Goal: Task Accomplishment & Management: Use online tool/utility

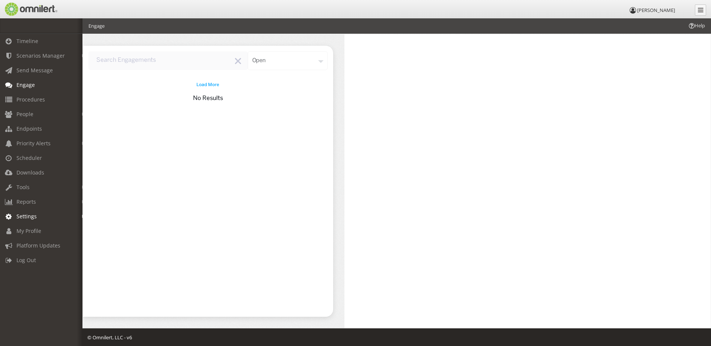
click at [25, 217] on span "Settings" at bounding box center [26, 216] width 20 height 7
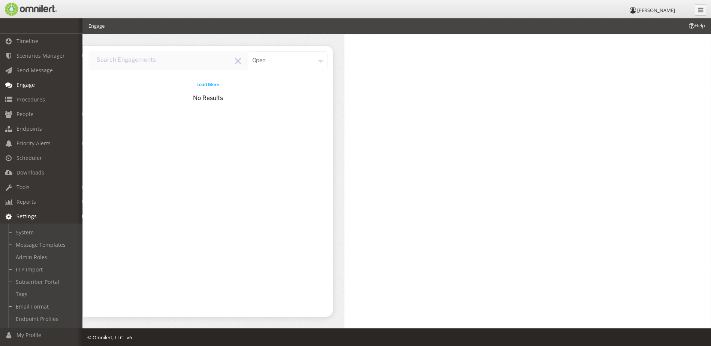
scroll to position [34, 0]
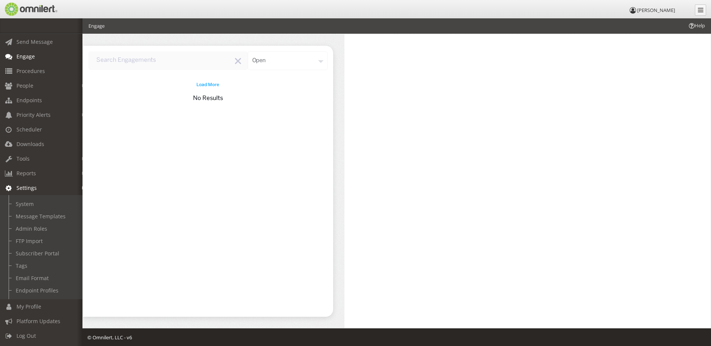
click at [21, 184] on span "Settings" at bounding box center [26, 187] width 20 height 7
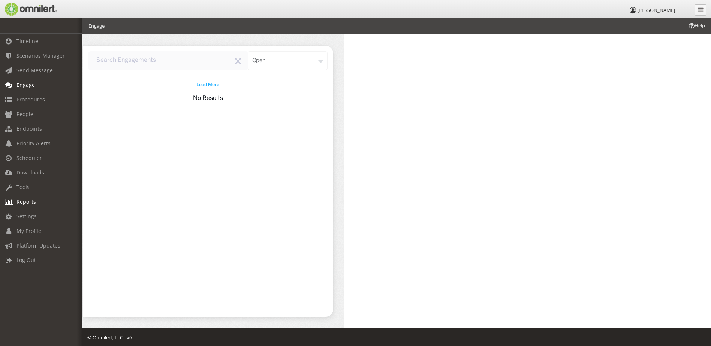
click at [23, 202] on span "Reports" at bounding box center [25, 201] width 19 height 7
click at [22, 190] on span "Tools" at bounding box center [22, 187] width 13 height 7
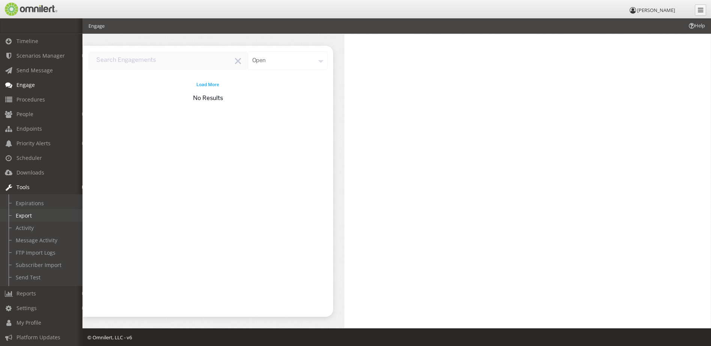
click at [36, 218] on link "Export" at bounding box center [44, 216] width 89 height 12
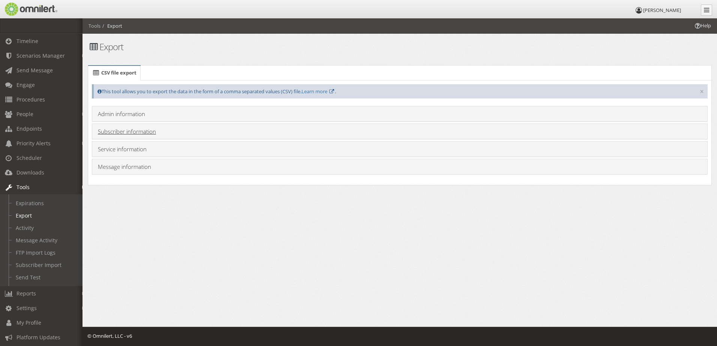
click at [116, 132] on link "Subscriber information" at bounding box center [127, 131] width 58 height 7
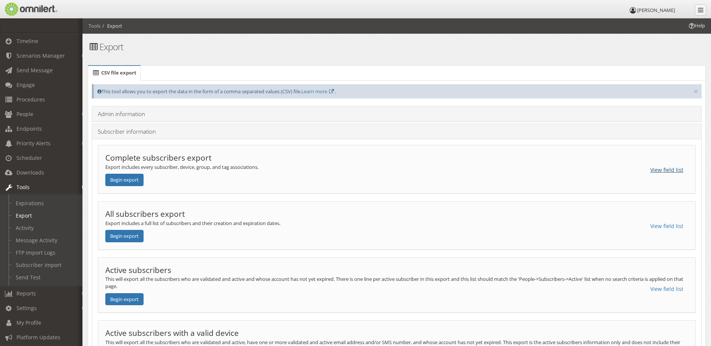
click at [661, 169] on button "View field list" at bounding box center [666, 170] width 43 height 13
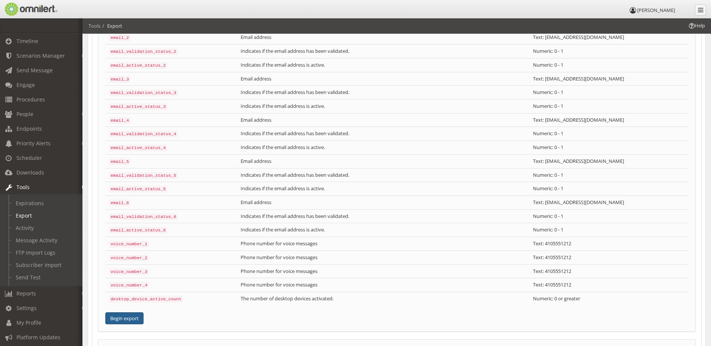
scroll to position [675, 0]
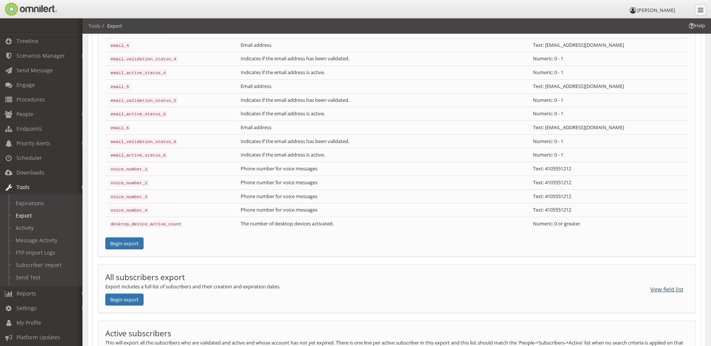
click at [654, 283] on button "View field list" at bounding box center [666, 289] width 43 height 13
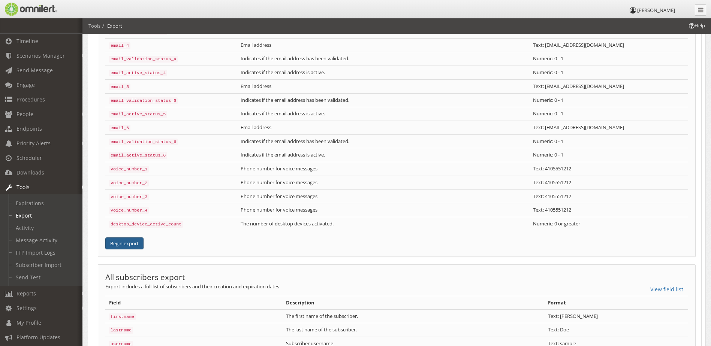
click at [123, 238] on button "Begin export" at bounding box center [124, 244] width 38 height 12
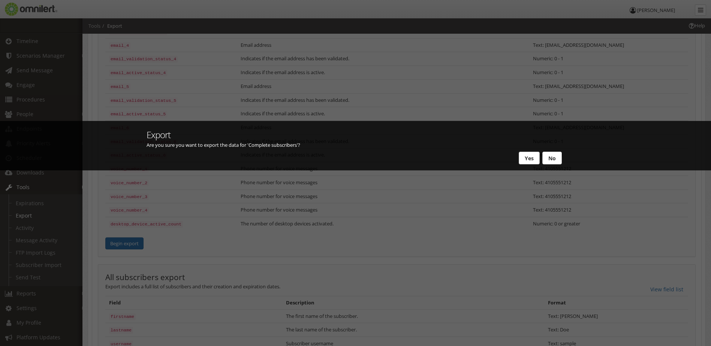
click at [528, 156] on button "Yes" at bounding box center [529, 158] width 21 height 13
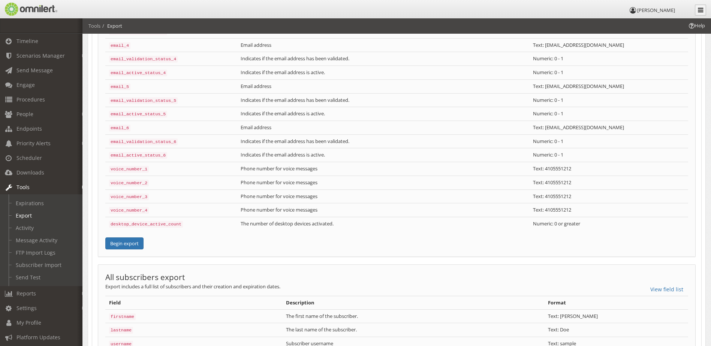
click at [703, 10] on icon at bounding box center [701, 10] width 6 height 6
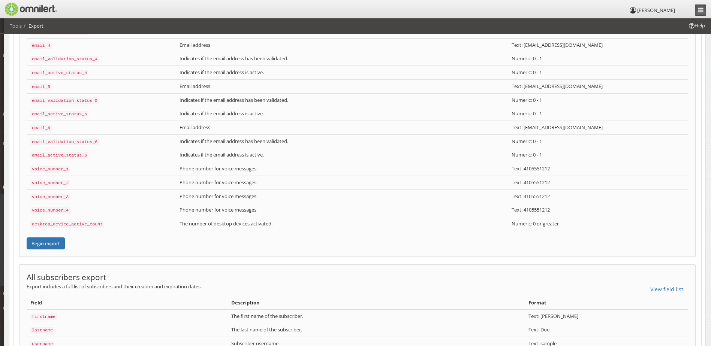
click at [703, 10] on icon at bounding box center [701, 10] width 6 height 6
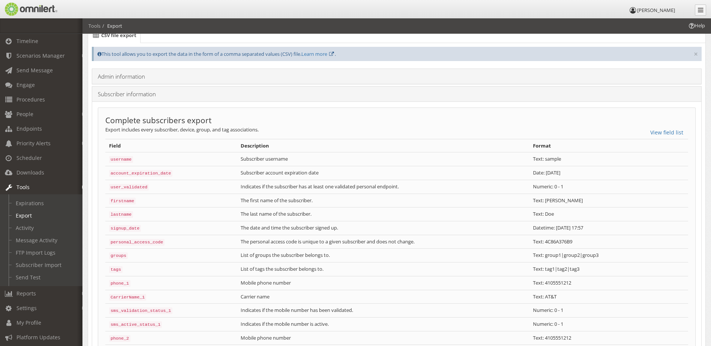
scroll to position [0, 0]
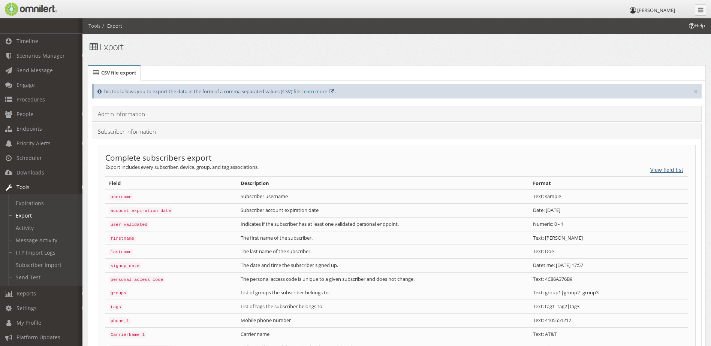
click at [675, 171] on button "View field list" at bounding box center [666, 170] width 43 height 13
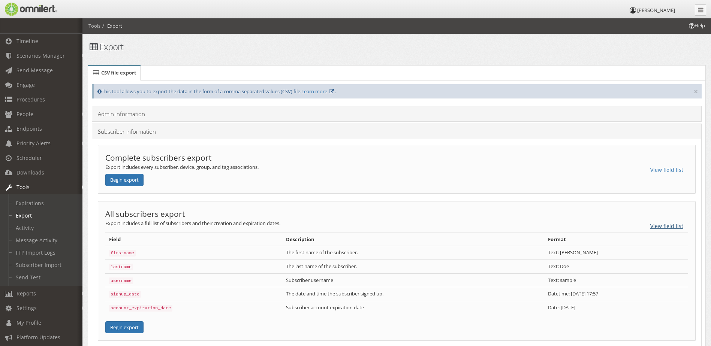
click at [659, 224] on button "View field list" at bounding box center [666, 226] width 43 height 13
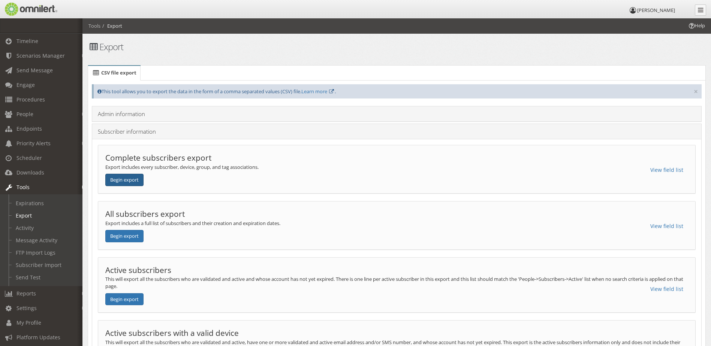
click at [133, 179] on button "Begin export" at bounding box center [124, 180] width 38 height 12
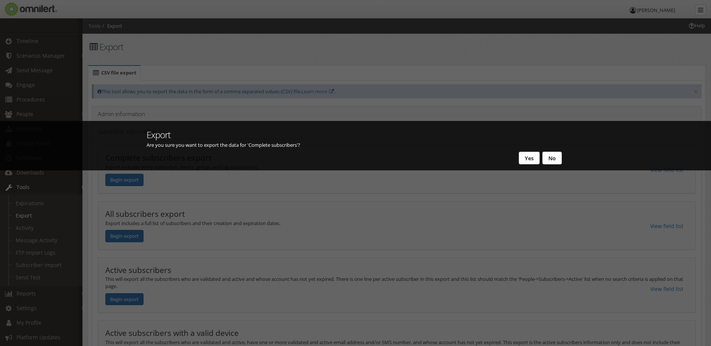
click at [519, 160] on button "Yes" at bounding box center [529, 158] width 21 height 13
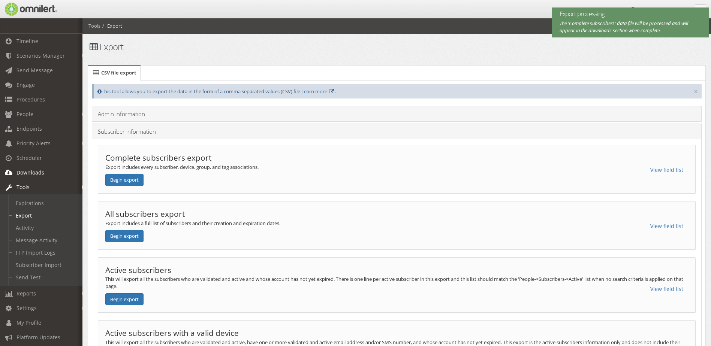
click at [24, 174] on span "Downloads" at bounding box center [30, 172] width 28 height 7
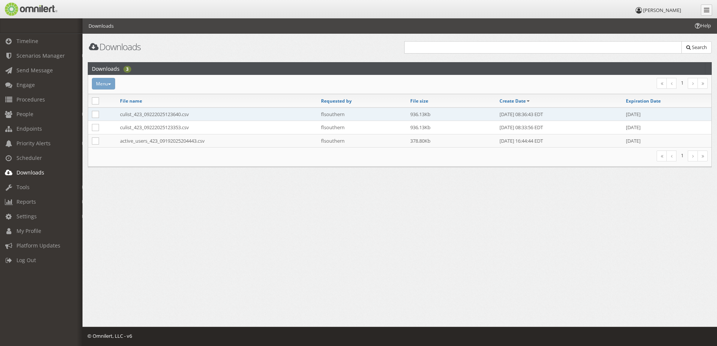
click at [176, 117] on td "culist_423_09222025123640.csv" at bounding box center [216, 114] width 201 height 13
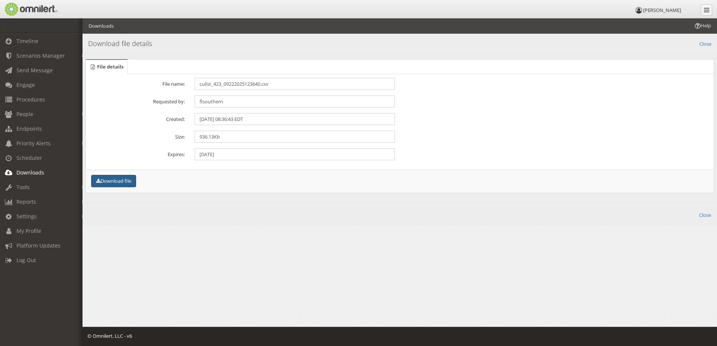
click at [122, 181] on button "Download file" at bounding box center [113, 181] width 45 height 12
drag, startPoint x: 488, startPoint y: 43, endPoint x: 460, endPoint y: 59, distance: 32.4
click at [488, 43] on h4 "Download file details" at bounding box center [399, 44] width 623 height 10
click at [32, 119] on link "People" at bounding box center [44, 114] width 89 height 15
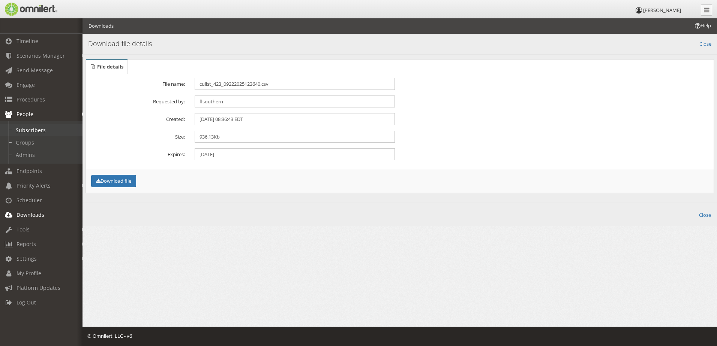
click at [29, 133] on link "Subscribers" at bounding box center [44, 130] width 89 height 12
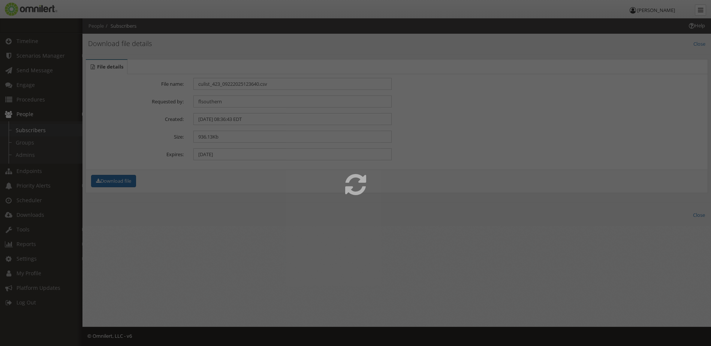
select select
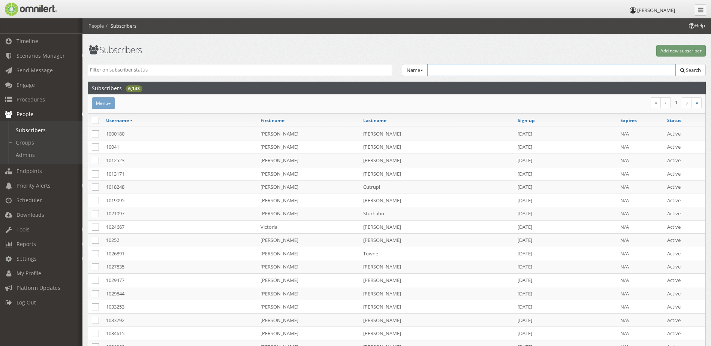
click at [459, 70] on input "text" at bounding box center [551, 70] width 249 height 12
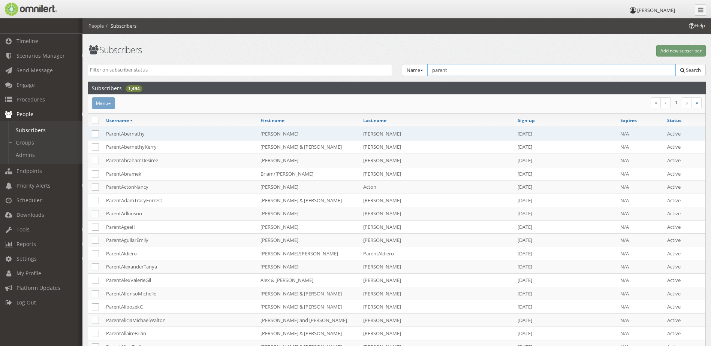
type input "parent"
click at [130, 133] on td "ParentAbernathy" at bounding box center [179, 133] width 154 height 13
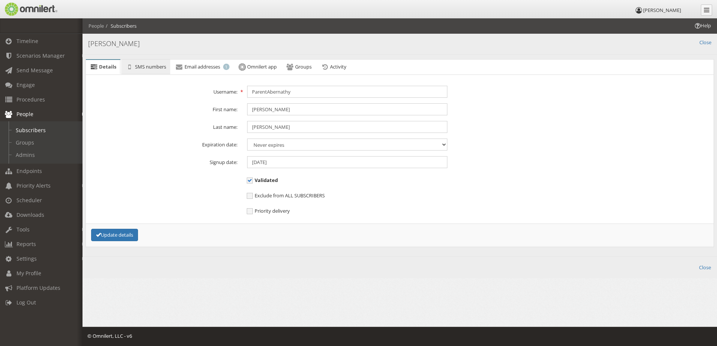
click at [133, 66] on icon at bounding box center [129, 66] width 8 height 5
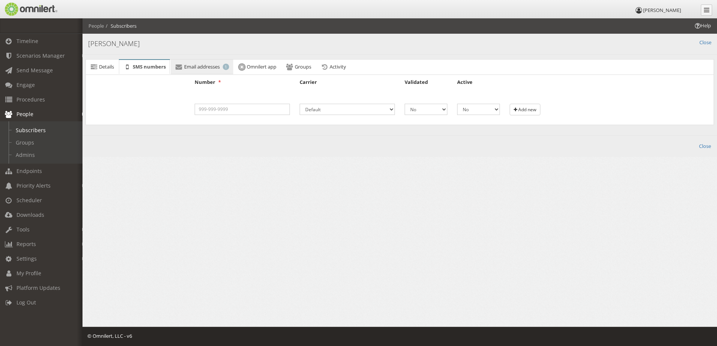
click at [212, 64] on span "Email addresses" at bounding box center [202, 66] width 36 height 7
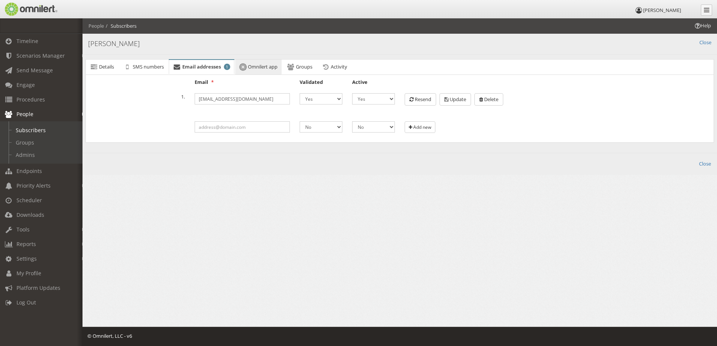
click at [271, 68] on span "Omnilert app" at bounding box center [263, 66] width 30 height 7
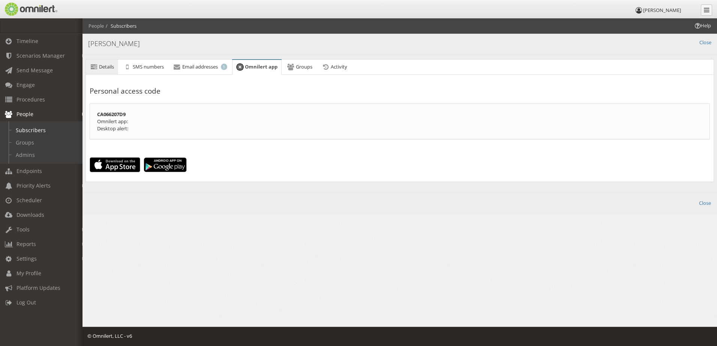
click at [114, 67] on span "Details" at bounding box center [106, 66] width 15 height 7
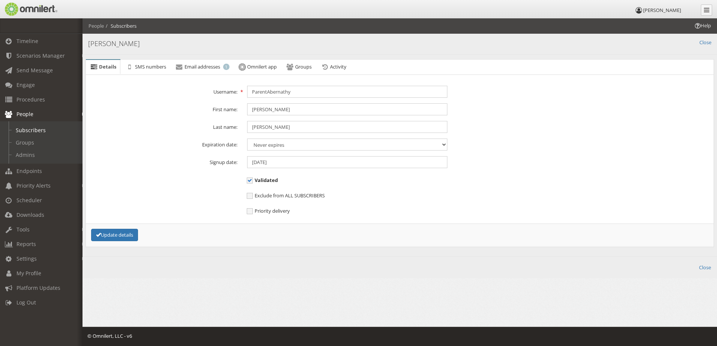
click at [168, 296] on div "Help People Subscribers Subscribers Add new subscriber Active Inactive Expired …" at bounding box center [399, 158] width 634 height 280
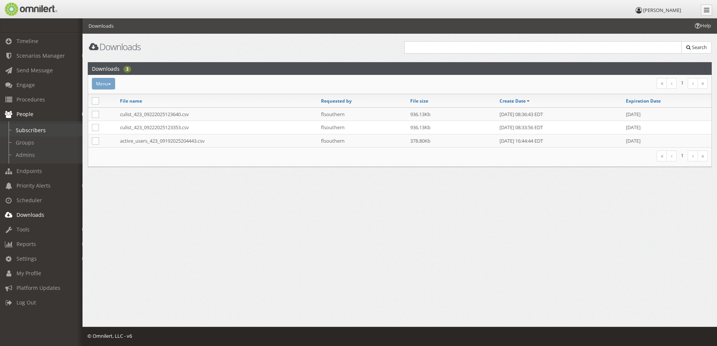
click at [29, 126] on link "Subscribers" at bounding box center [44, 130] width 89 height 12
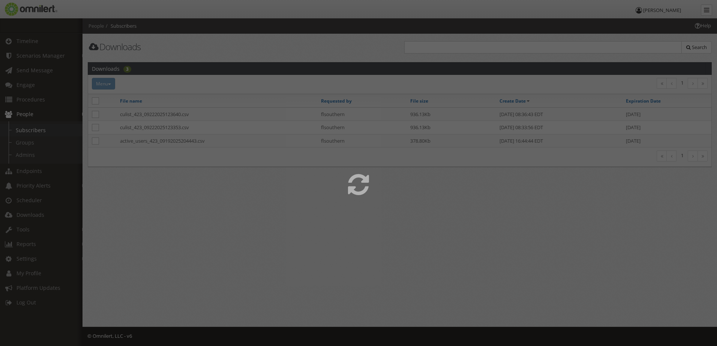
select select
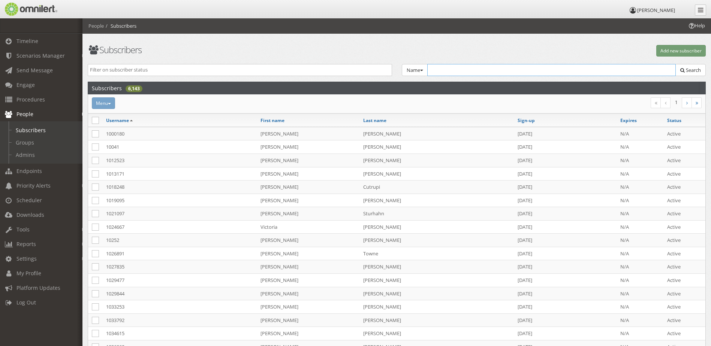
click at [473, 68] on input "text" at bounding box center [551, 70] width 249 height 12
type input "parent"
click at [675, 64] on button "Search" at bounding box center [690, 70] width 30 height 12
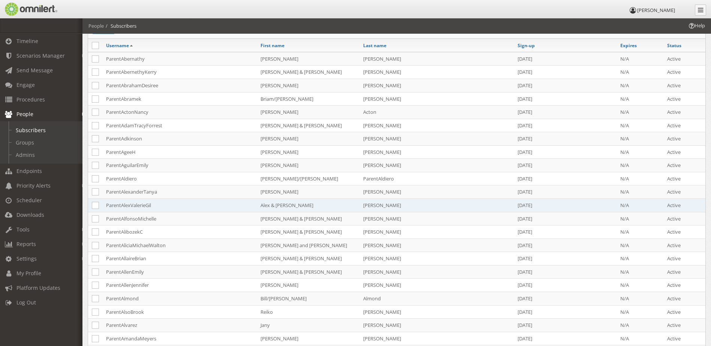
scroll to position [112, 0]
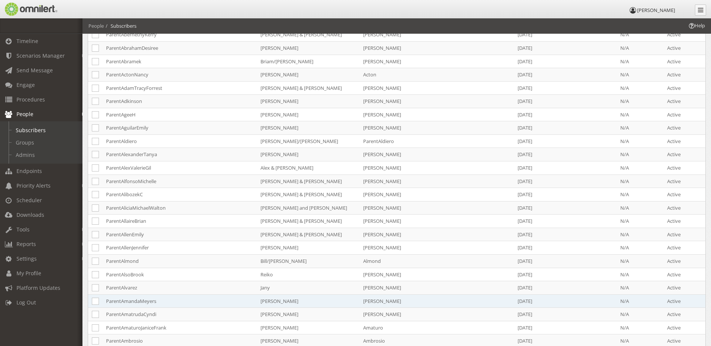
click at [135, 302] on td "ParentAmandaMeyers" at bounding box center [179, 301] width 154 height 13
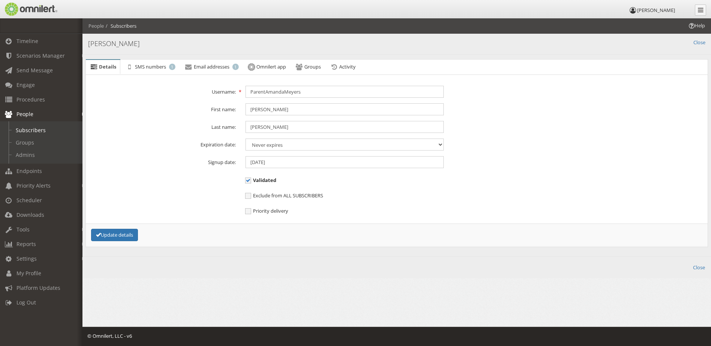
scroll to position [0, 0]
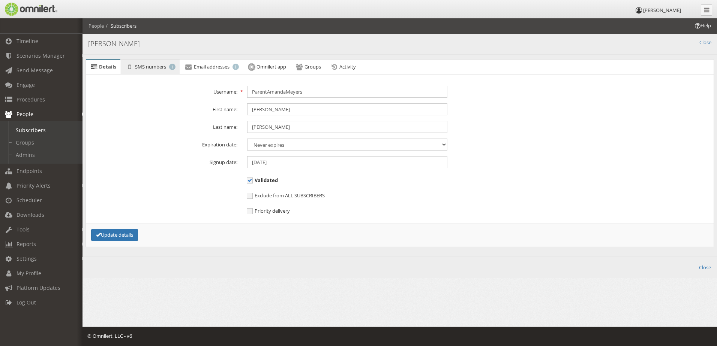
click at [155, 65] on span "SMS numbers" at bounding box center [150, 66] width 31 height 7
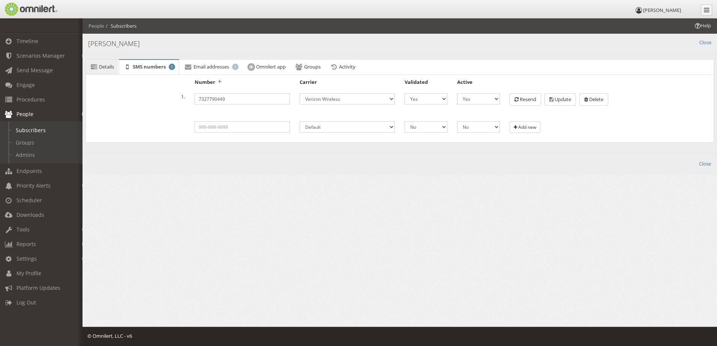
click at [108, 68] on span "Details" at bounding box center [106, 66] width 15 height 7
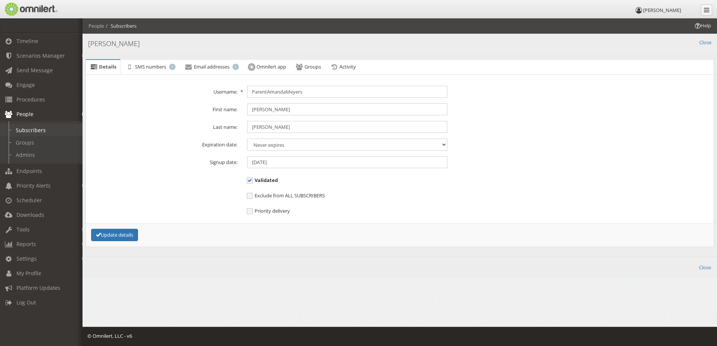
click at [33, 130] on link "Subscribers" at bounding box center [44, 130] width 89 height 12
click at [36, 131] on link "Subscribers" at bounding box center [44, 130] width 89 height 12
click at [105, 69] on span "Details" at bounding box center [107, 66] width 17 height 7
click at [39, 131] on link "Subscribers" at bounding box center [44, 130] width 89 height 12
click at [35, 116] on link "People" at bounding box center [44, 114] width 89 height 15
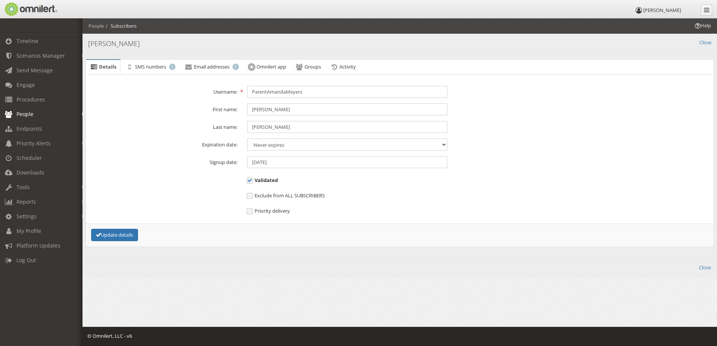
click at [29, 113] on span "People" at bounding box center [24, 114] width 17 height 7
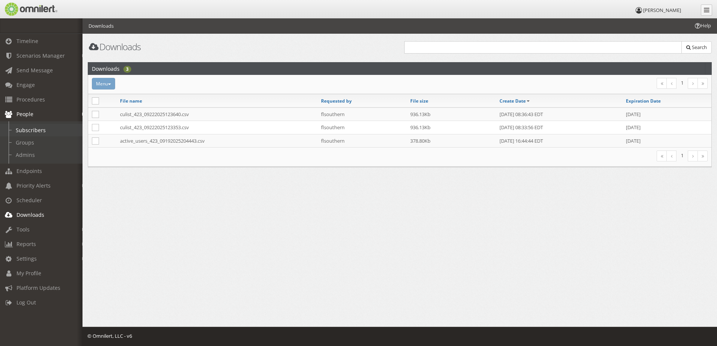
click at [39, 136] on link "Subscribers" at bounding box center [44, 130] width 89 height 12
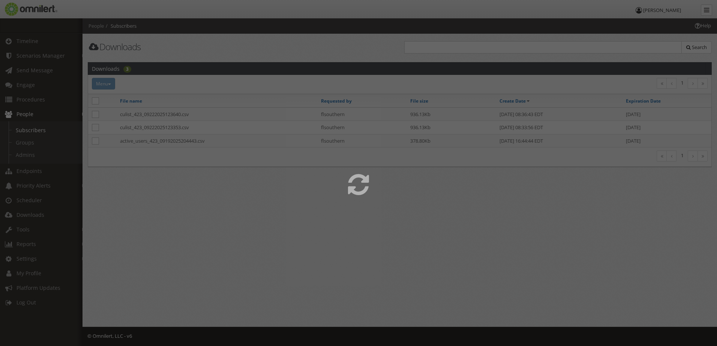
select select
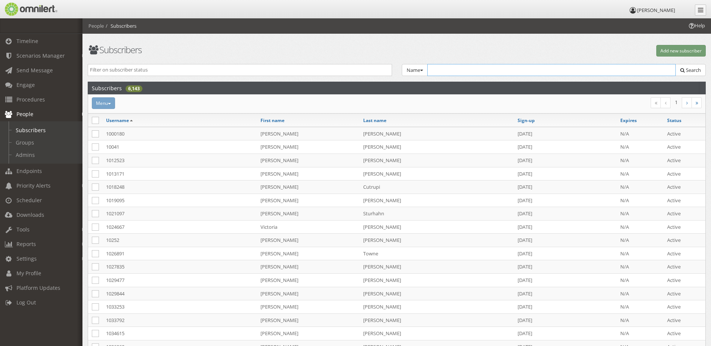
click at [453, 69] on input "text" at bounding box center [551, 70] width 249 height 12
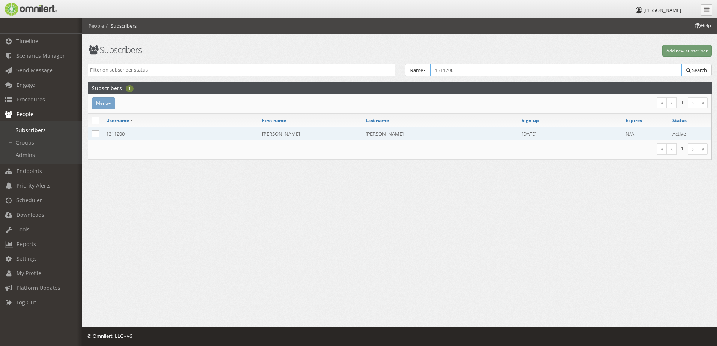
type input "1311200"
click at [116, 133] on td "1311200" at bounding box center [180, 133] width 156 height 13
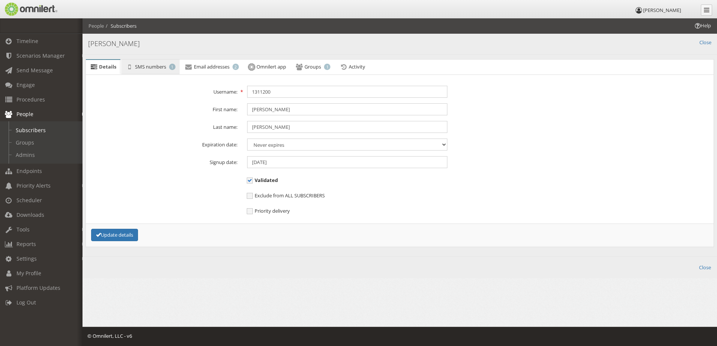
click at [155, 69] on span "SMS numbers" at bounding box center [150, 66] width 31 height 7
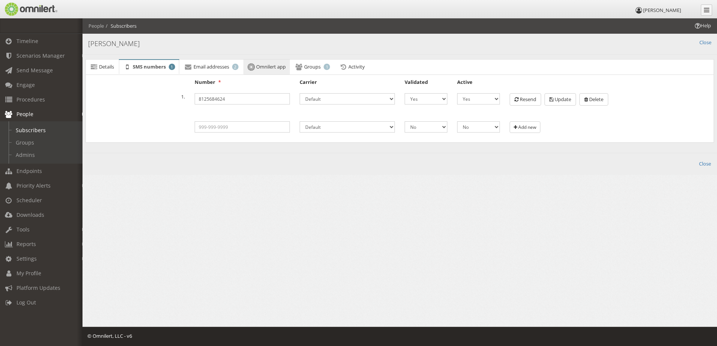
click at [272, 67] on span "Omnilert app" at bounding box center [271, 66] width 30 height 7
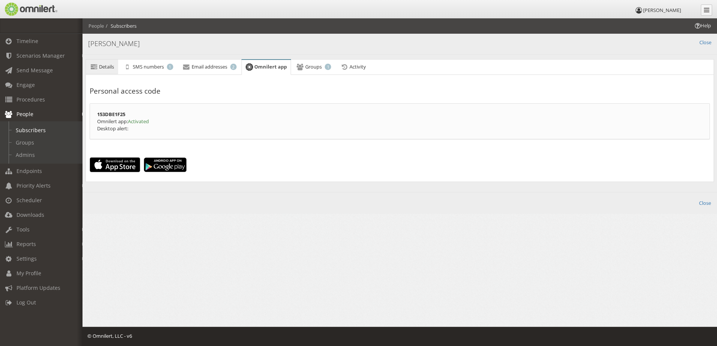
click at [114, 70] on link "Details" at bounding box center [102, 67] width 32 height 15
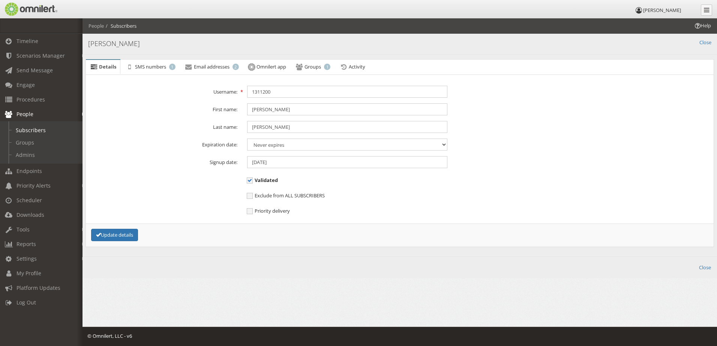
click at [100, 24] on li "People" at bounding box center [95, 25] width 15 height 7
click at [30, 132] on link "Subscribers" at bounding box center [44, 130] width 89 height 12
click at [27, 144] on link "Groups" at bounding box center [44, 142] width 89 height 12
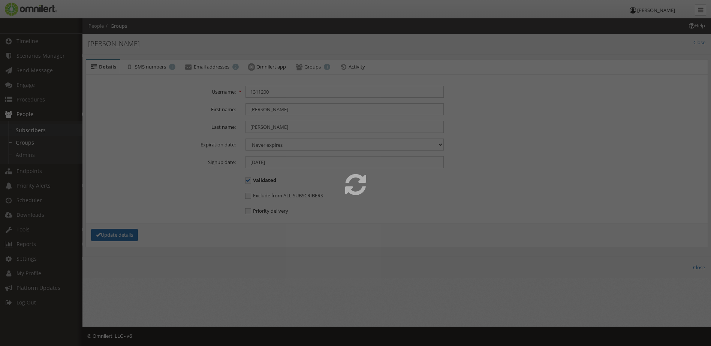
select select
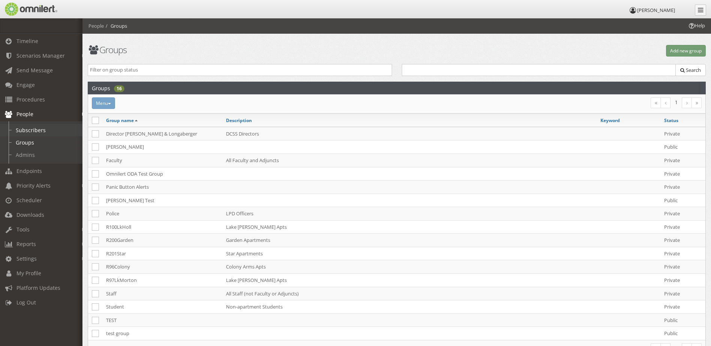
click at [28, 131] on link "Subscribers" at bounding box center [44, 130] width 89 height 12
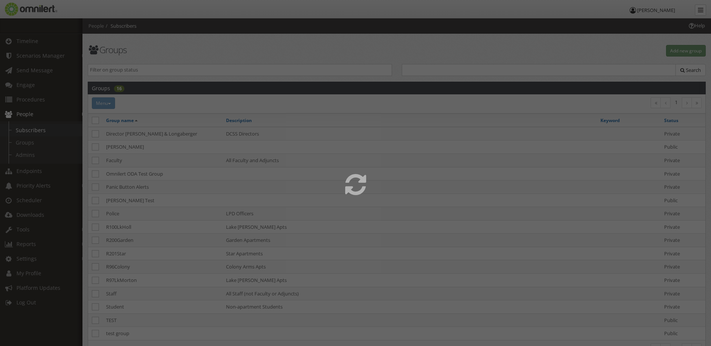
select select
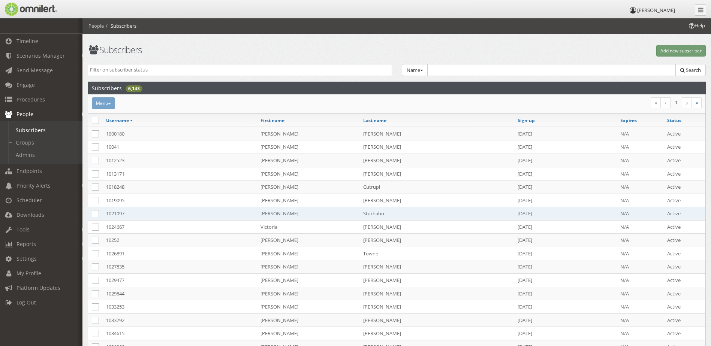
click at [115, 215] on td "1021097" at bounding box center [179, 213] width 154 height 13
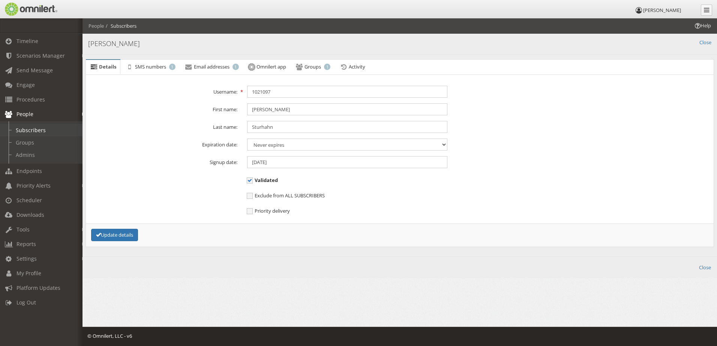
click at [32, 130] on link "Subscribers" at bounding box center [44, 130] width 89 height 12
click at [30, 147] on link "Groups" at bounding box center [44, 142] width 89 height 12
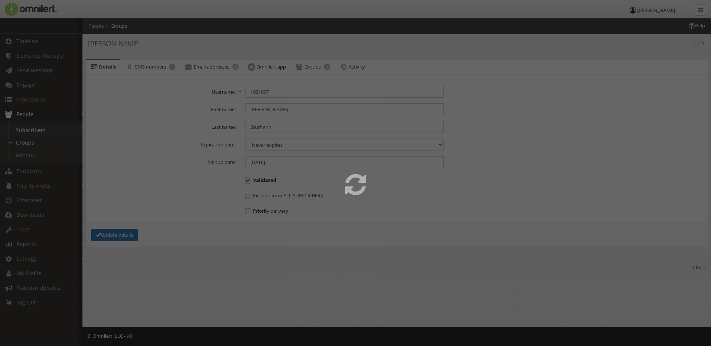
select select
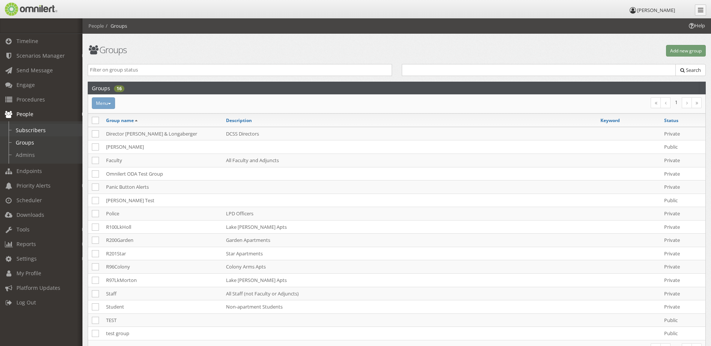
click at [30, 131] on link "Subscribers" at bounding box center [44, 130] width 89 height 12
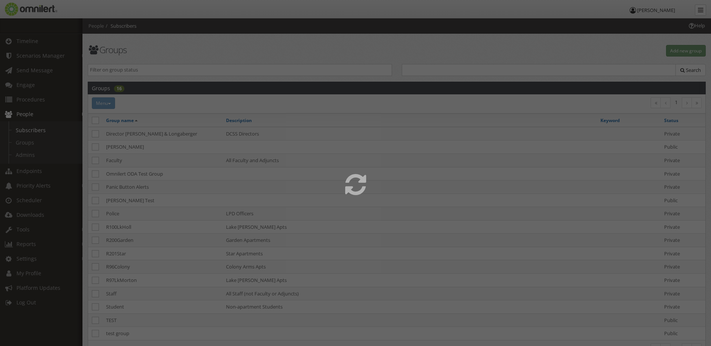
select select
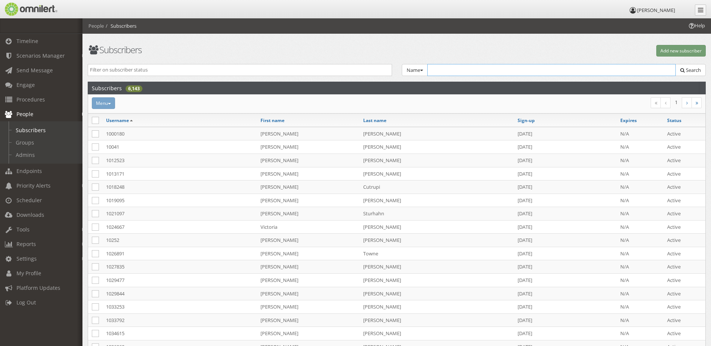
click at [452, 68] on input "text" at bounding box center [551, 70] width 249 height 12
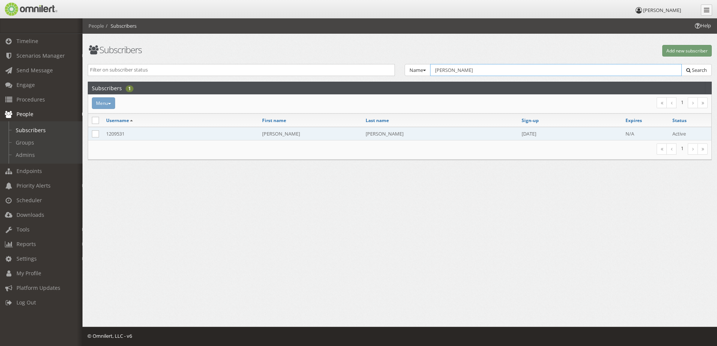
type input "[PERSON_NAME]"
click at [121, 135] on td "1209531" at bounding box center [180, 133] width 156 height 13
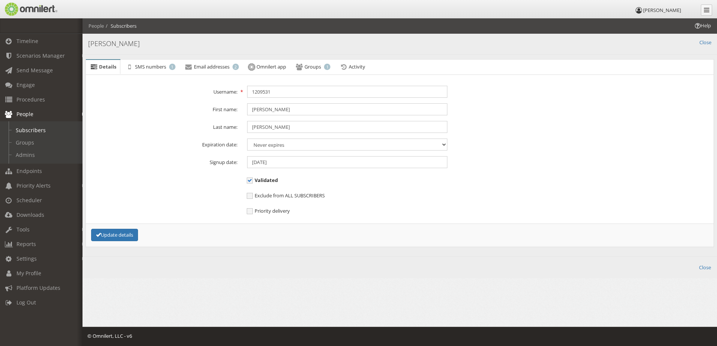
click at [108, 69] on span "Details" at bounding box center [107, 66] width 17 height 7
click at [154, 45] on h4 "[PERSON_NAME]" at bounding box center [399, 44] width 623 height 10
click at [165, 67] on span "SMS numbers" at bounding box center [150, 66] width 31 height 7
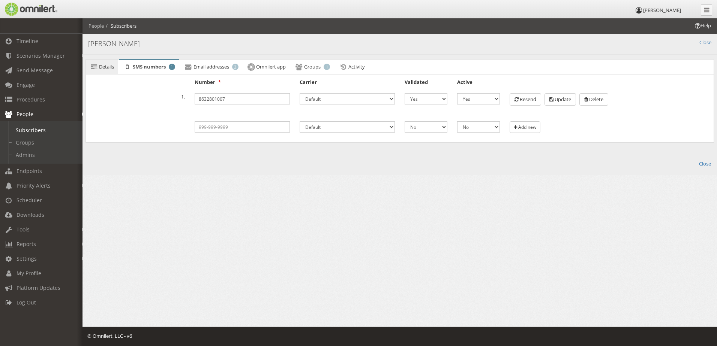
click at [107, 71] on link "Details" at bounding box center [102, 67] width 32 height 15
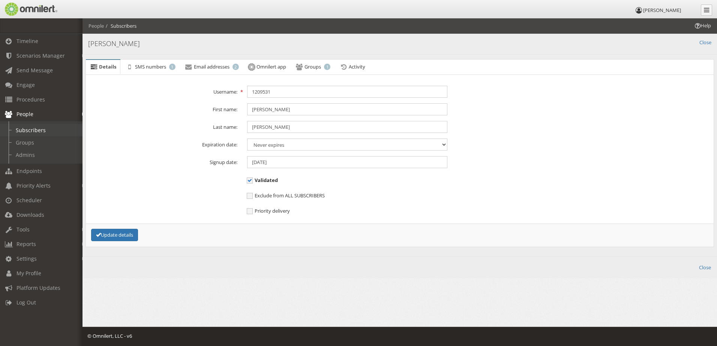
click at [43, 130] on link "Subscribers" at bounding box center [44, 130] width 89 height 12
click at [30, 142] on link "Groups" at bounding box center [44, 142] width 89 height 12
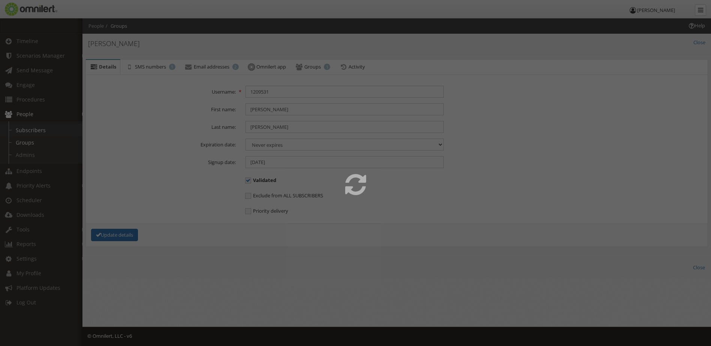
select select
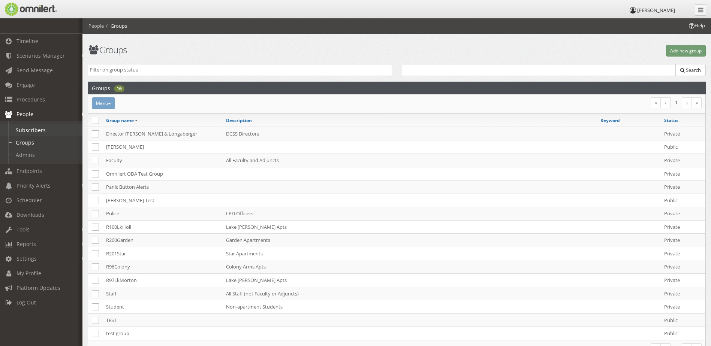
click at [30, 128] on link "Subscribers" at bounding box center [44, 130] width 89 height 12
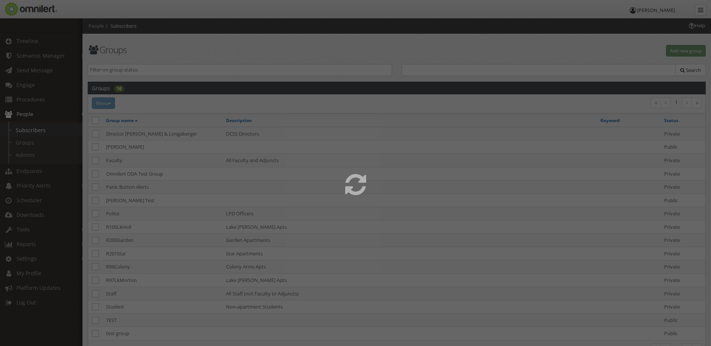
select select
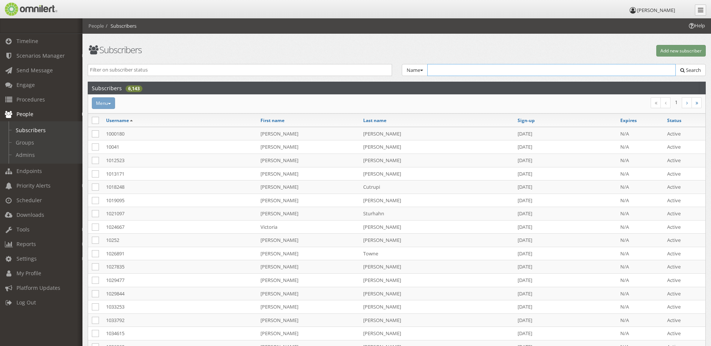
click at [468, 70] on input "text" at bounding box center [551, 70] width 249 height 12
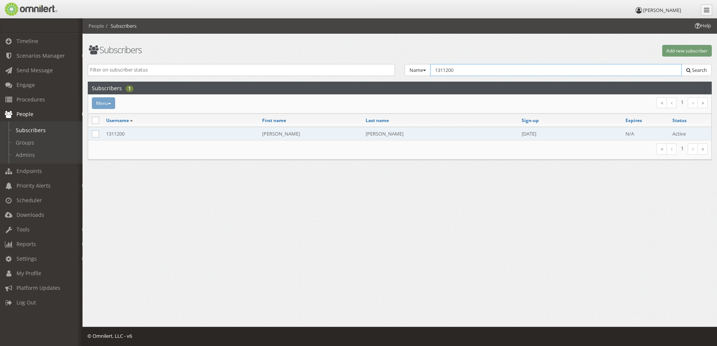
type input "1311200"
click at [117, 137] on td "1311200" at bounding box center [180, 133] width 156 height 13
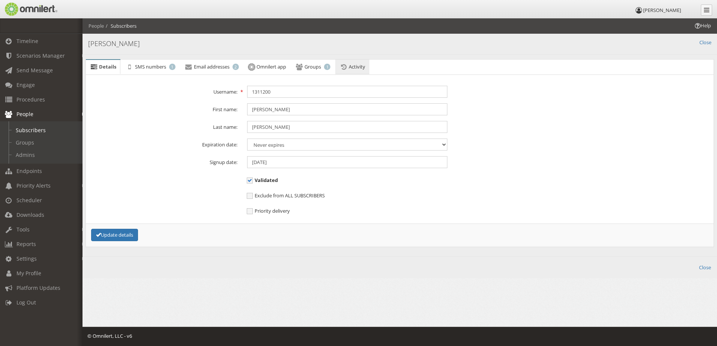
click at [363, 70] on link "Activity" at bounding box center [352, 67] width 34 height 15
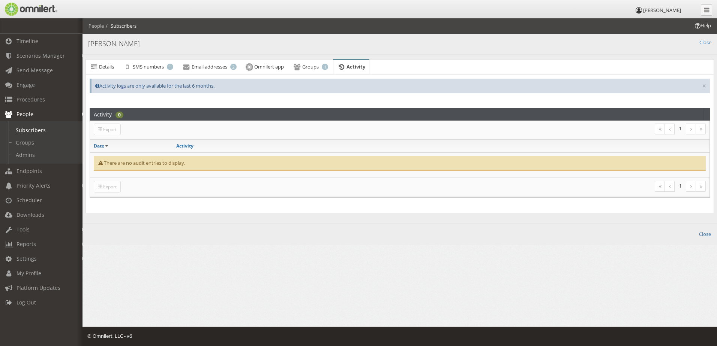
click at [340, 69] on link "Activity" at bounding box center [351, 67] width 36 height 15
click at [314, 70] on link "Groups 1" at bounding box center [310, 67] width 43 height 15
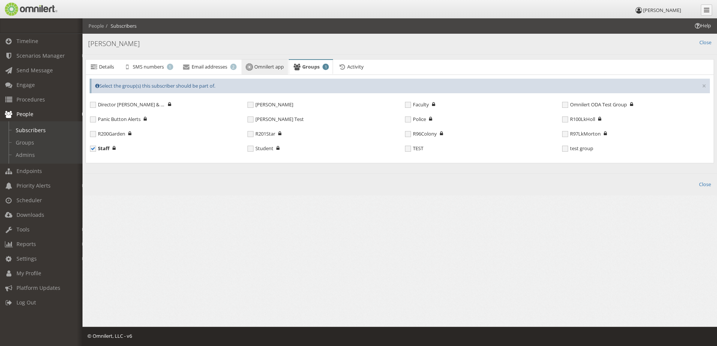
click at [273, 70] on link "Omnilert app" at bounding box center [264, 68] width 46 height 16
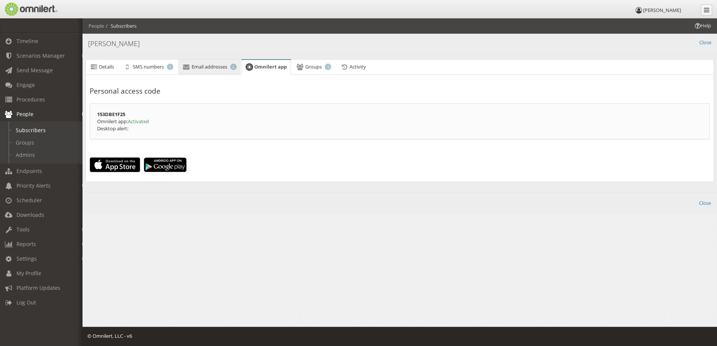
click at [204, 69] on span "Email addresses" at bounding box center [210, 66] width 36 height 7
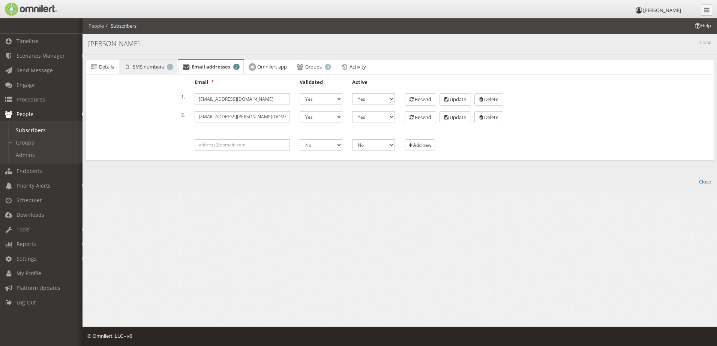
click at [171, 69] on span "1" at bounding box center [170, 67] width 6 height 6
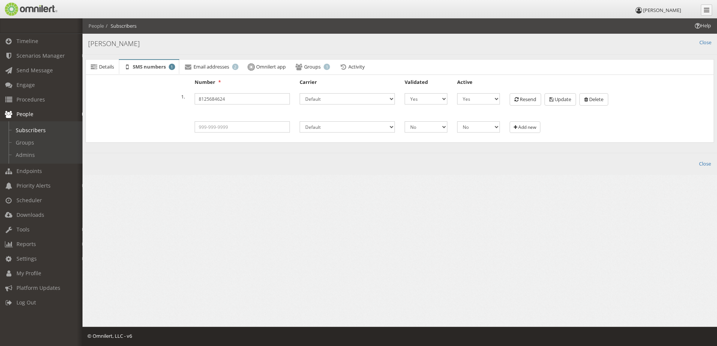
click at [171, 234] on html "[PERSON_NAME] Timeline Scenarios Manager Launch Scenarios Actions Triggers Get …" at bounding box center [358, 173] width 717 height 346
click at [361, 100] on select "Airpage [US_STATE] Communication Systems Aliant Alltel Alltel (Alternate) Ameri…" at bounding box center [346, 98] width 95 height 11
select select "116"
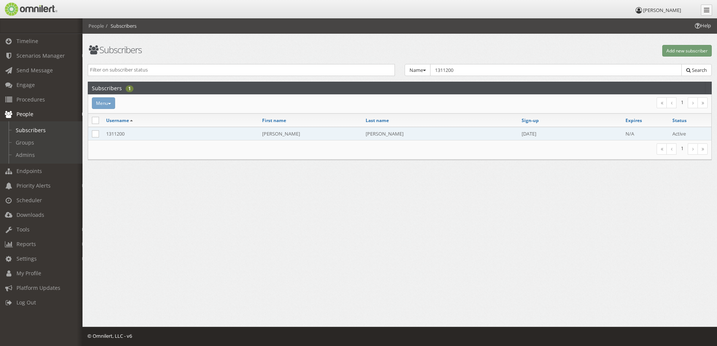
click at [111, 136] on td "1311200" at bounding box center [180, 133] width 156 height 13
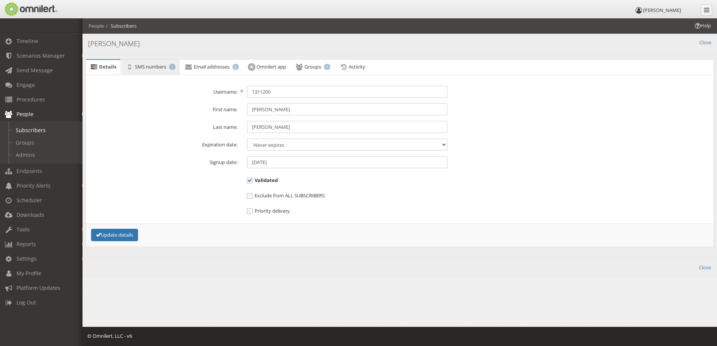
click at [141, 67] on span "SMS numbers" at bounding box center [150, 66] width 31 height 7
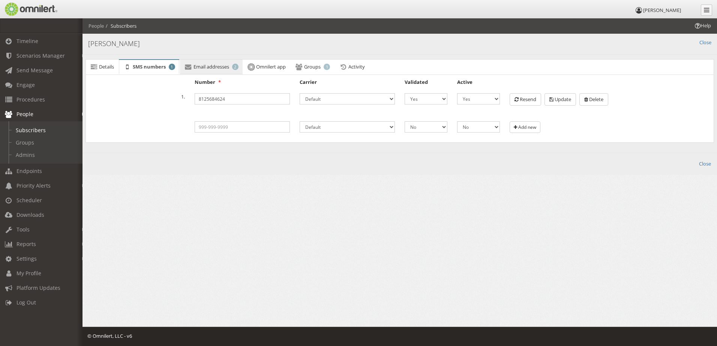
click at [211, 70] on link "Email addresses 2" at bounding box center [211, 67] width 63 height 15
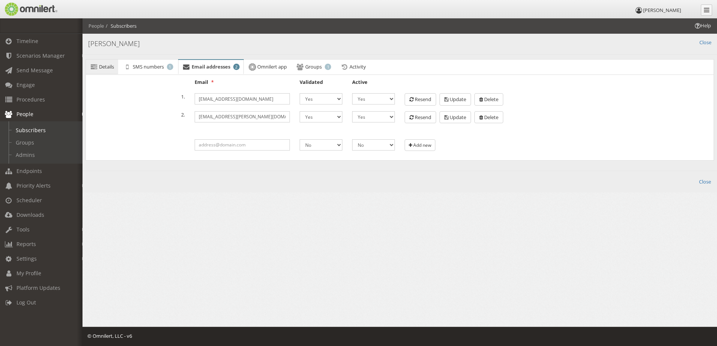
click at [92, 69] on icon at bounding box center [94, 66] width 8 height 5
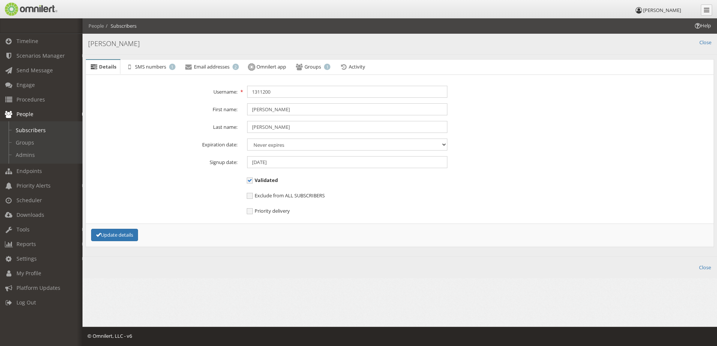
click at [271, 275] on div "Back Close" at bounding box center [399, 268] width 634 height 22
click at [42, 229] on link "Tools" at bounding box center [44, 229] width 89 height 15
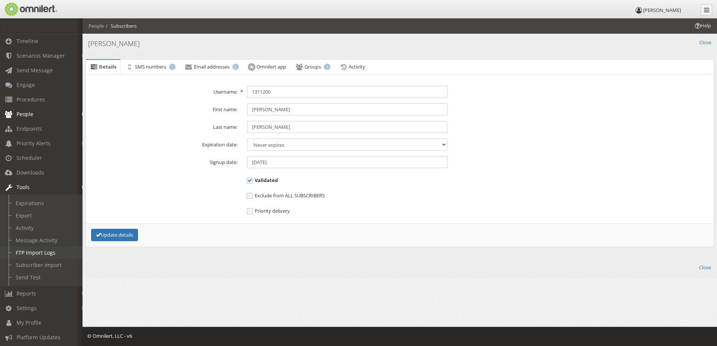
click at [41, 254] on link "FTP Import Logs" at bounding box center [44, 253] width 89 height 12
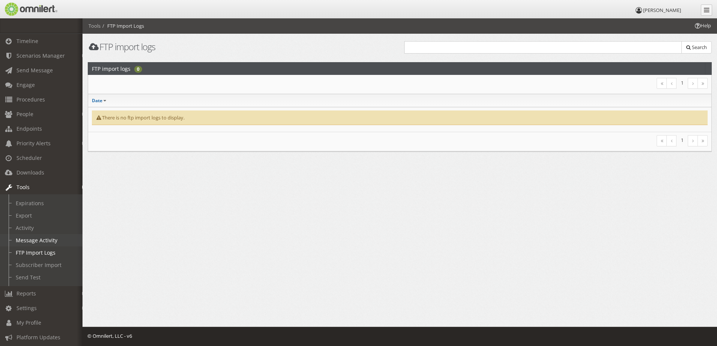
click at [48, 239] on link "Message Activity" at bounding box center [44, 240] width 89 height 12
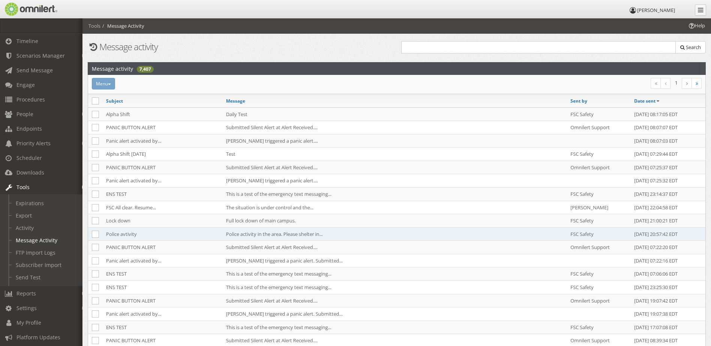
click at [129, 234] on td "Police avtivity" at bounding box center [162, 233] width 120 height 13
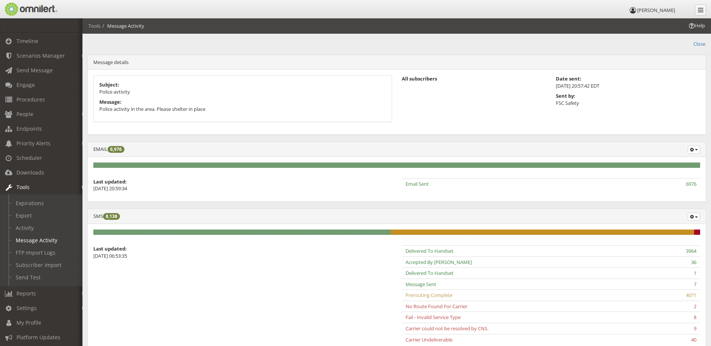
scroll to position [67, 0]
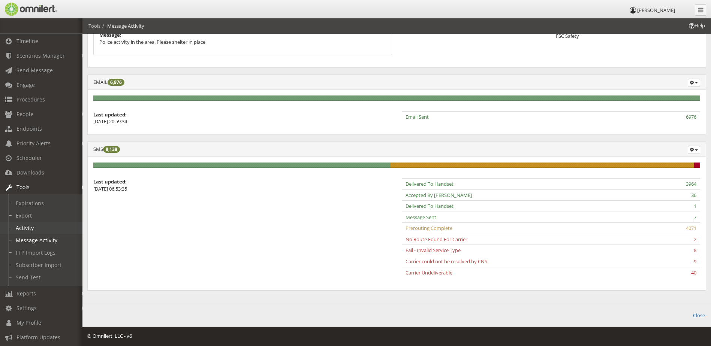
click at [34, 232] on link "Activity" at bounding box center [44, 228] width 89 height 12
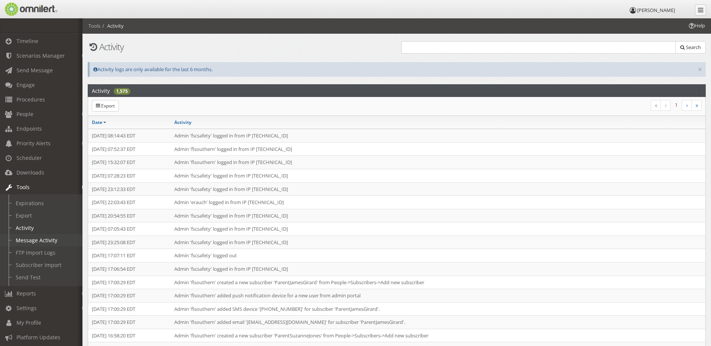
click at [30, 242] on link "Message Activity" at bounding box center [44, 240] width 89 height 12
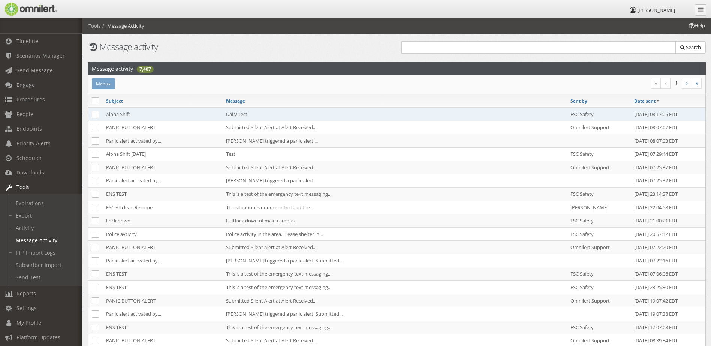
click at [127, 115] on td "Alpha Shift" at bounding box center [162, 114] width 120 height 13
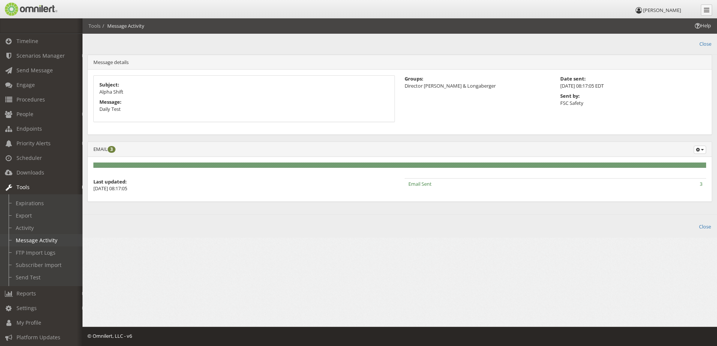
click at [34, 239] on link "Message Activity" at bounding box center [44, 240] width 89 height 12
